Goal: Navigation & Orientation: Find specific page/section

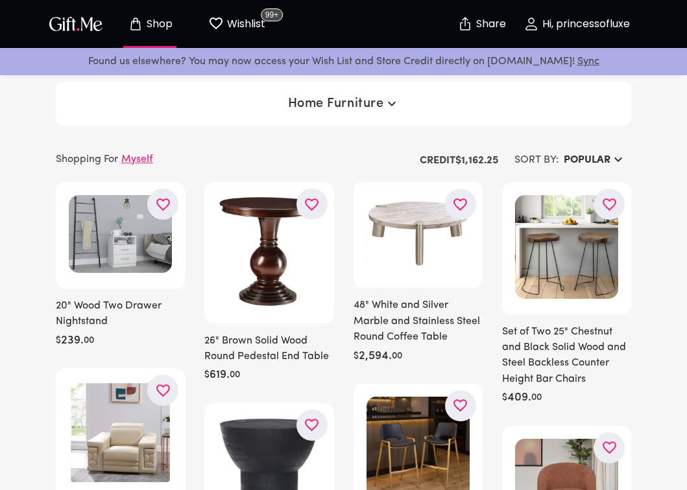
scroll to position [69755, 0]
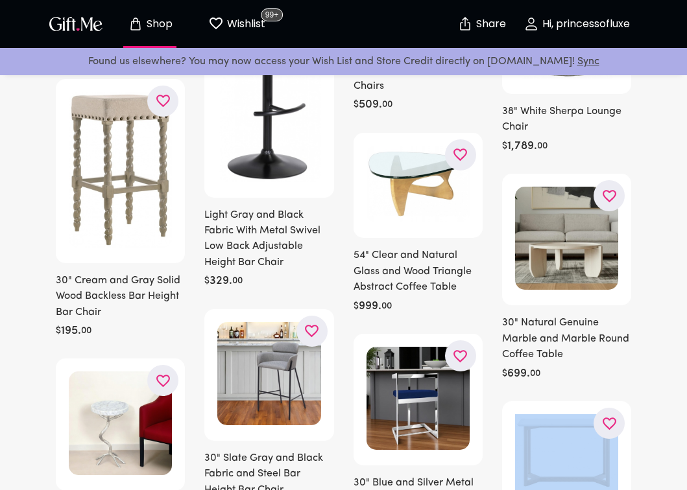
click at [630, 367] on div "$ 699 . 00" at bounding box center [566, 375] width 129 height 16
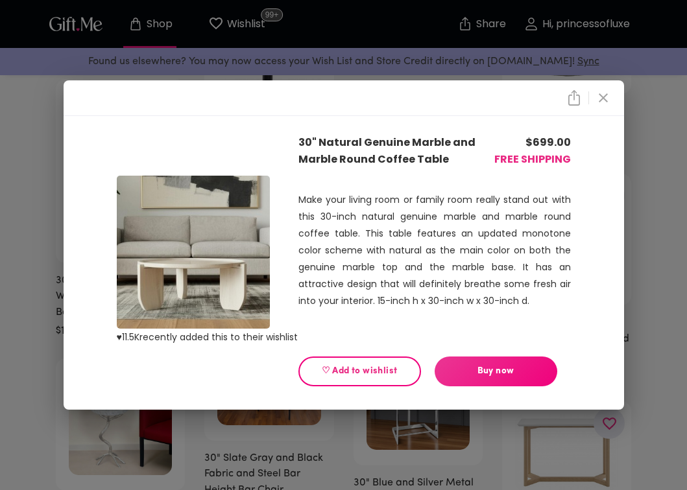
drag, startPoint x: 630, startPoint y: 279, endPoint x: 619, endPoint y: 278, distance: 11.0
click at [620, 278] on div "♥ 11.5K recently added this to their wishlist 30" Natural Genuine Marble and Ma…" at bounding box center [343, 245] width 687 height 490
click at [597, 95] on icon "close" at bounding box center [604, 98] width 16 height 16
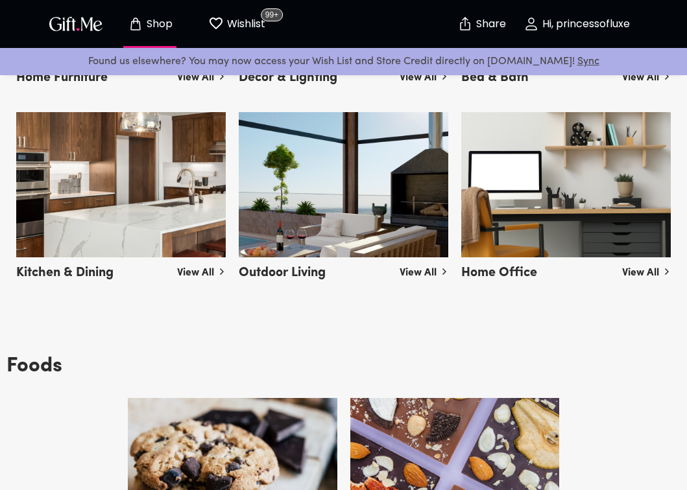
scroll to position [2758, 0]
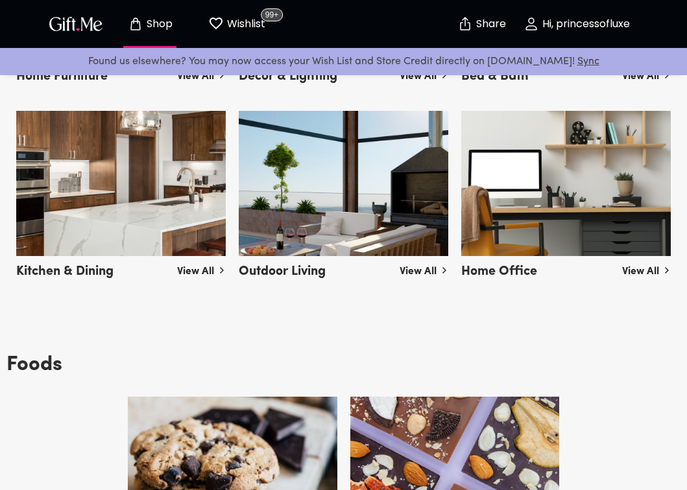
click at [603, 191] on img at bounding box center [566, 183] width 210 height 145
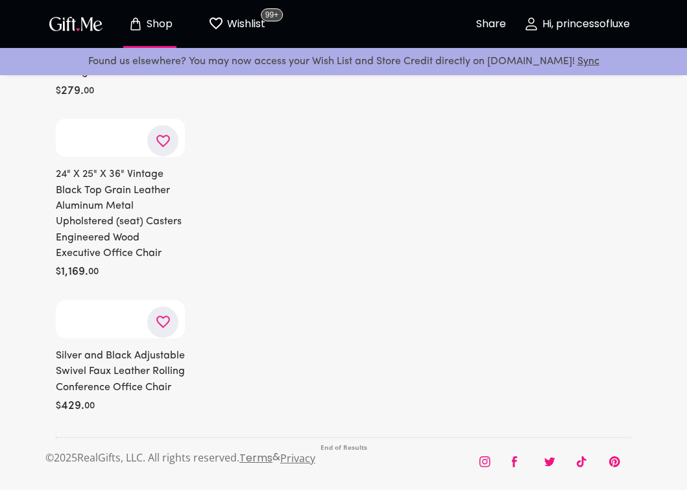
scroll to position [7323, 0]
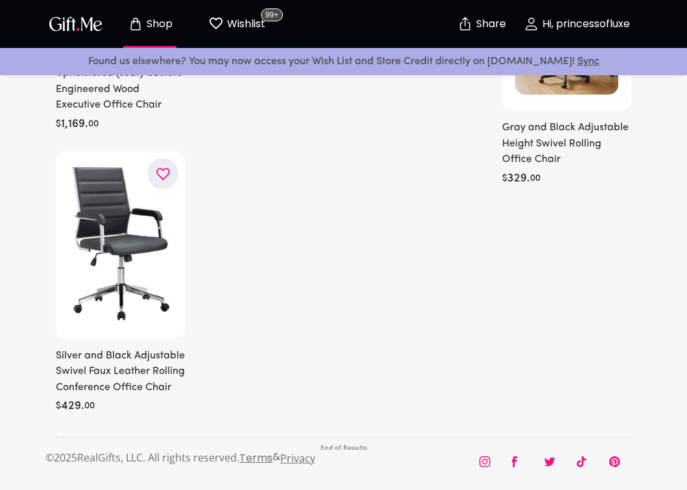
click at [151, 14] on button "Shop" at bounding box center [149, 24] width 71 height 42
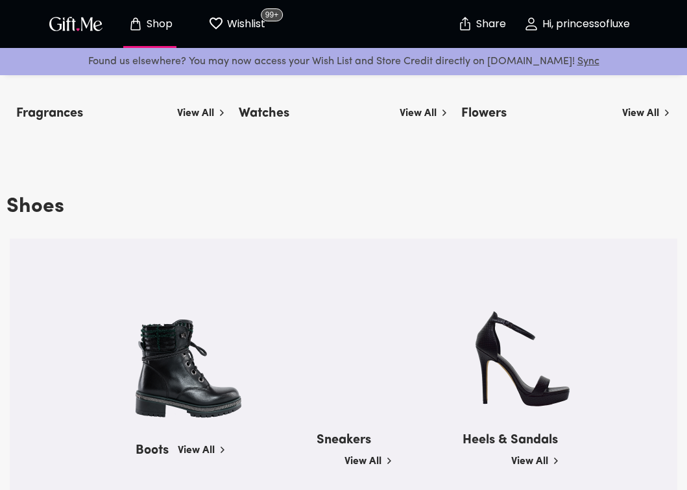
scroll to position [912, 0]
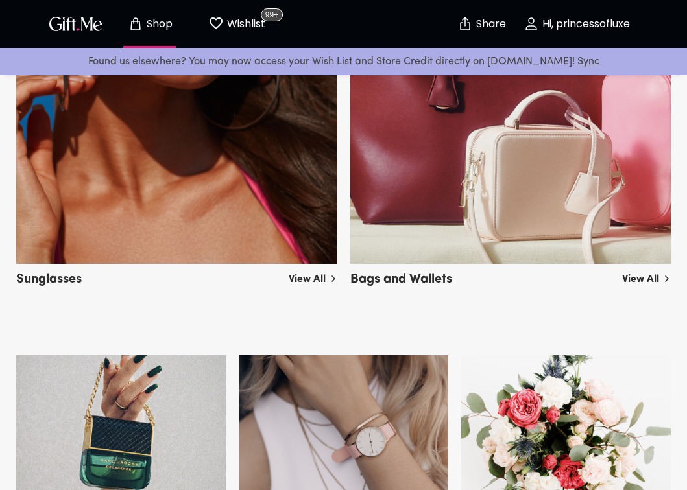
click at [442, 247] on img at bounding box center [510, 63] width 321 height 401
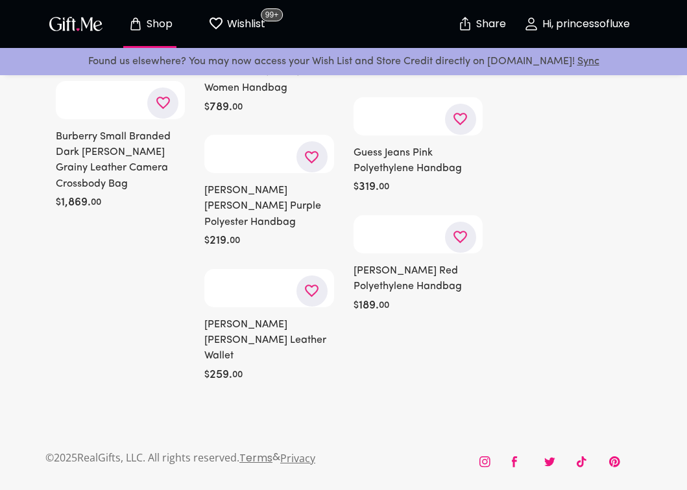
scroll to position [44827, 0]
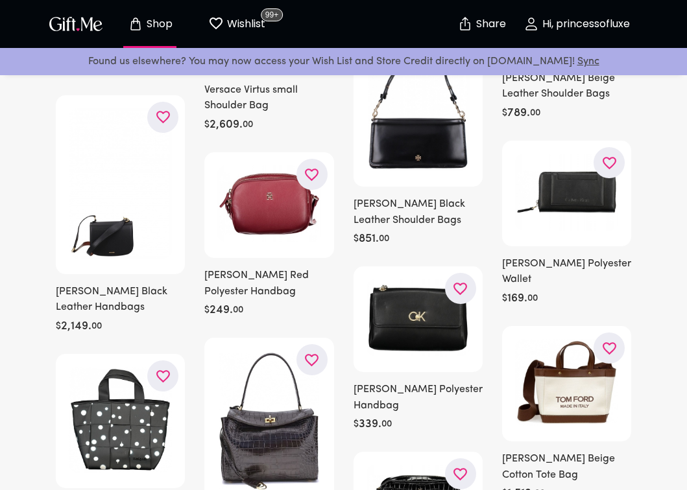
click at [234, 14] on button "Wishlist 99+" at bounding box center [236, 24] width 71 height 42
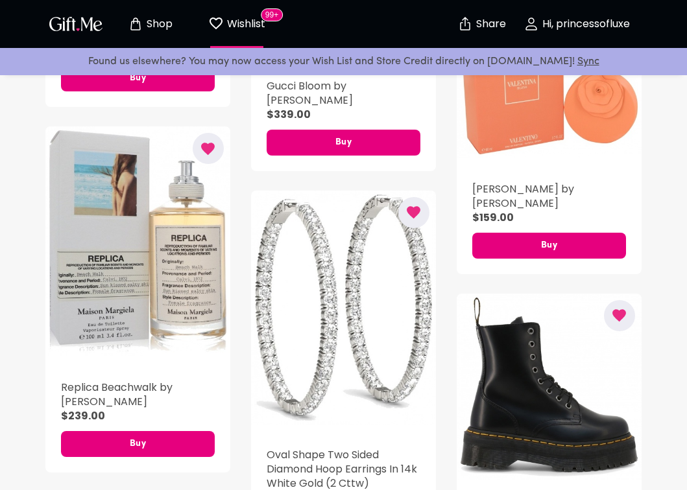
scroll to position [9505, 0]
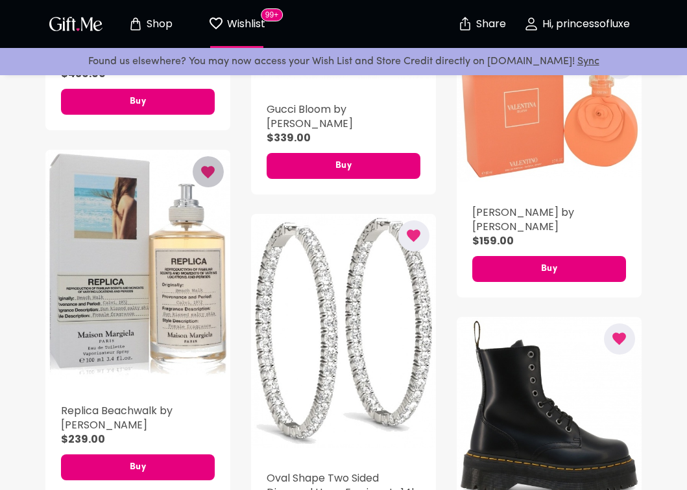
click at [215, 175] on icon "button" at bounding box center [208, 172] width 16 height 16
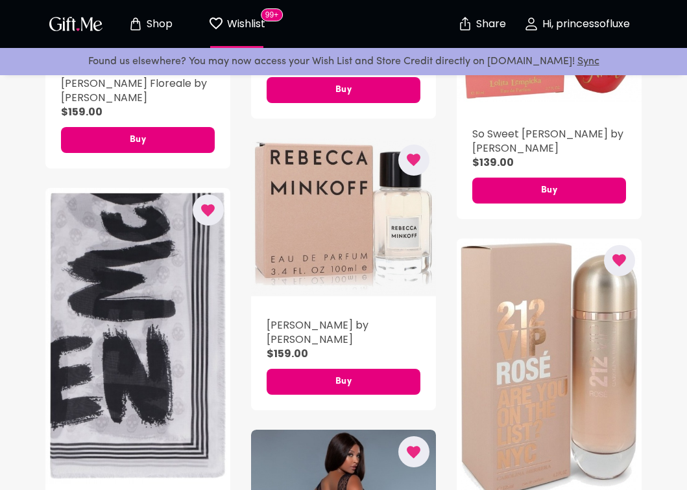
scroll to position [14209, 0]
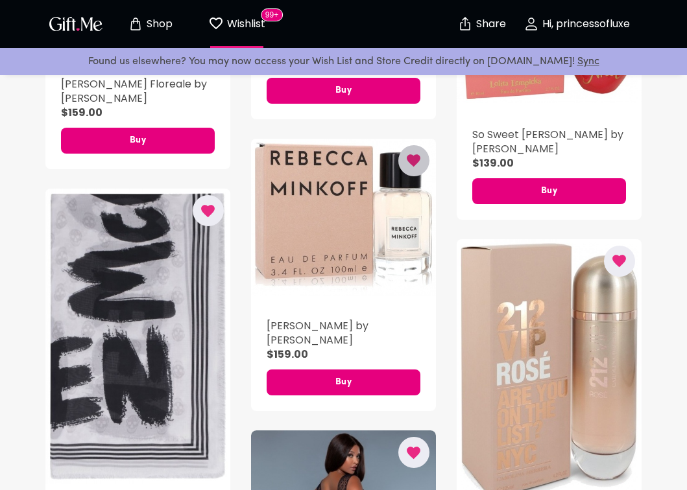
click at [411, 154] on icon "button" at bounding box center [414, 160] width 14 height 12
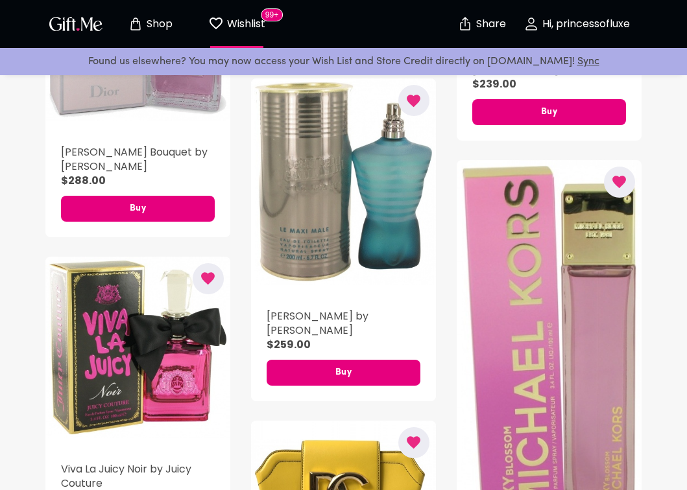
scroll to position [15921, 0]
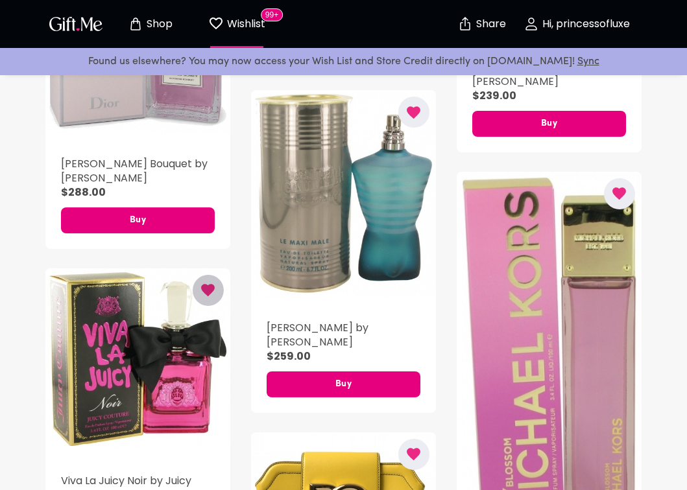
click at [208, 285] on icon "button" at bounding box center [209, 291] width 14 height 12
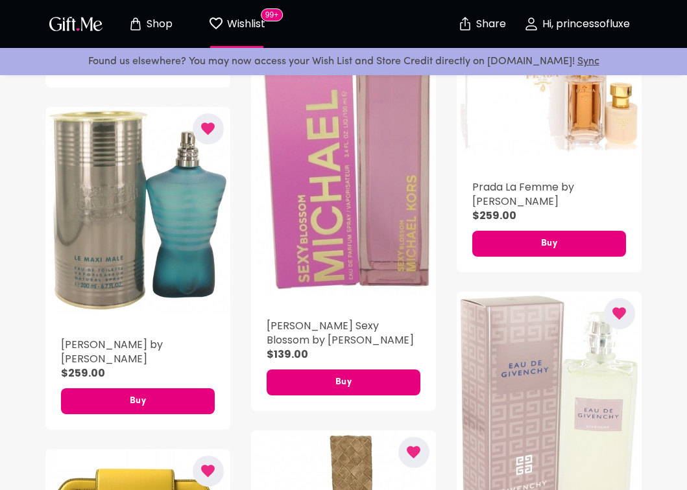
scroll to position [16031, 0]
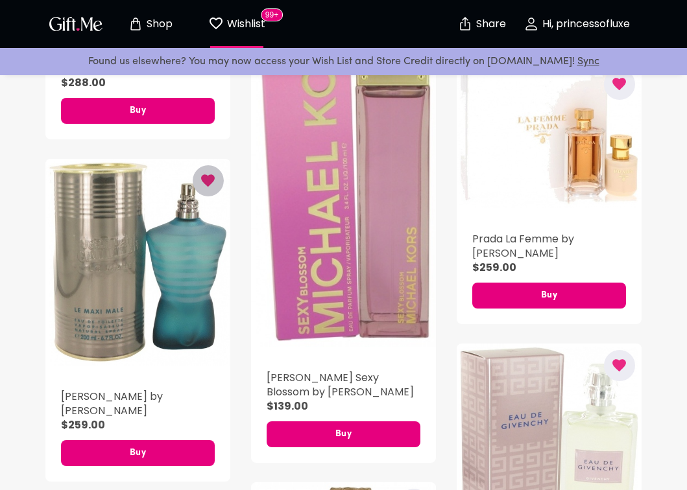
click at [212, 173] on icon "button" at bounding box center [208, 181] width 16 height 16
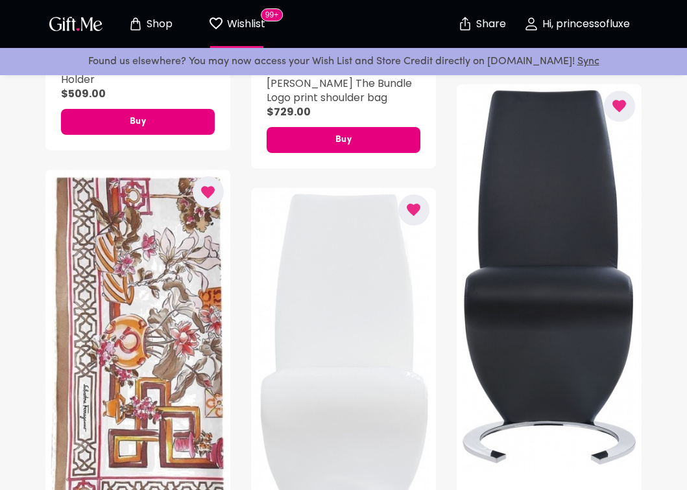
scroll to position [21243, 0]
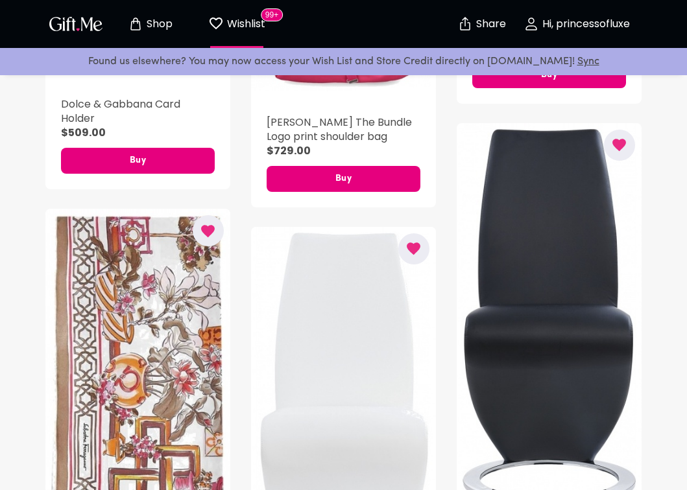
click at [411, 241] on icon "button" at bounding box center [413, 249] width 16 height 16
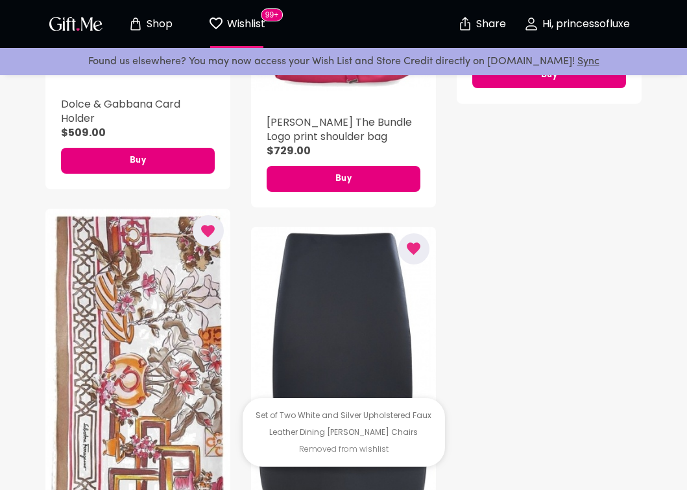
click at [420, 241] on icon "button" at bounding box center [413, 249] width 16 height 16
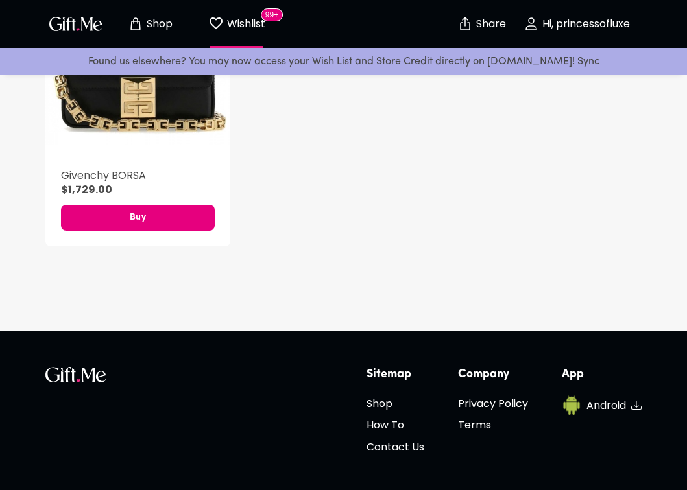
scroll to position [21960, 0]
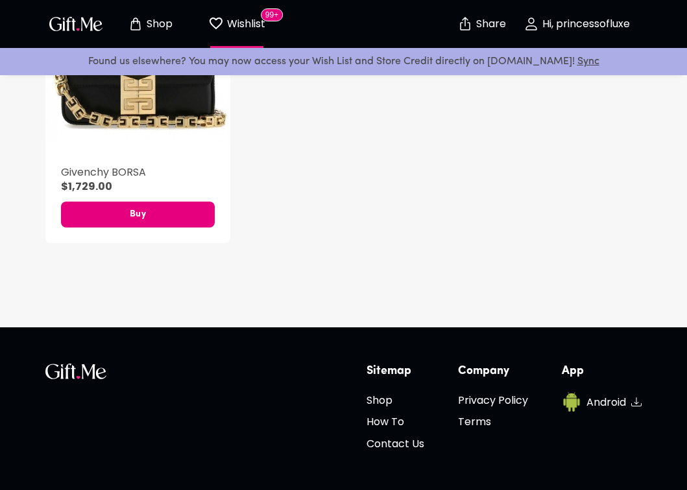
click at [246, 13] on button "Wishlist 99+" at bounding box center [236, 24] width 71 height 42
click at [156, 25] on p "Shop" at bounding box center [157, 24] width 29 height 11
